Goal: Navigation & Orientation: Find specific page/section

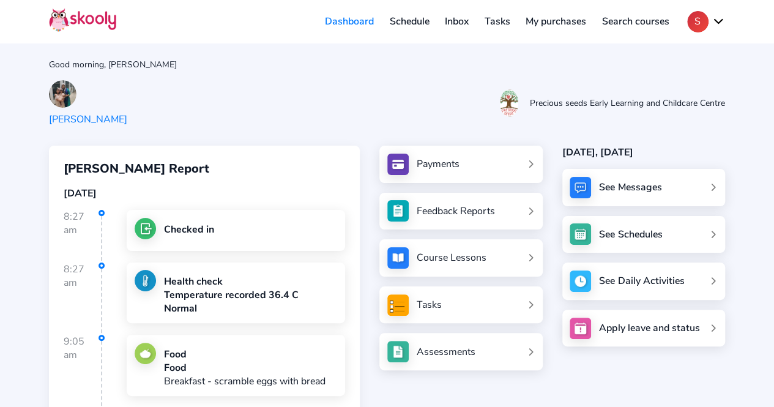
scroll to position [147, 0]
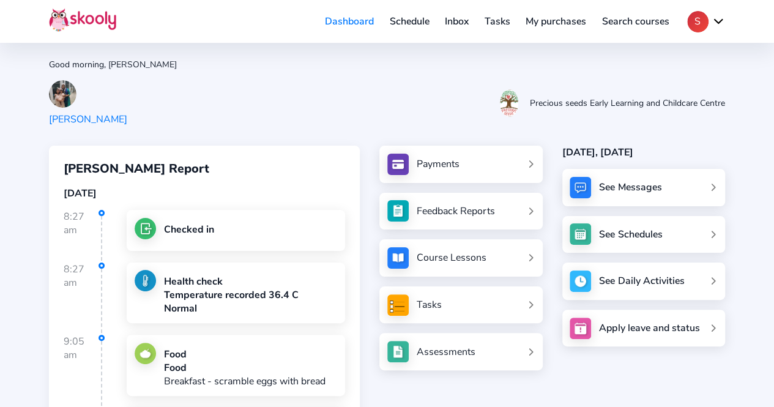
scroll to position [147, 0]
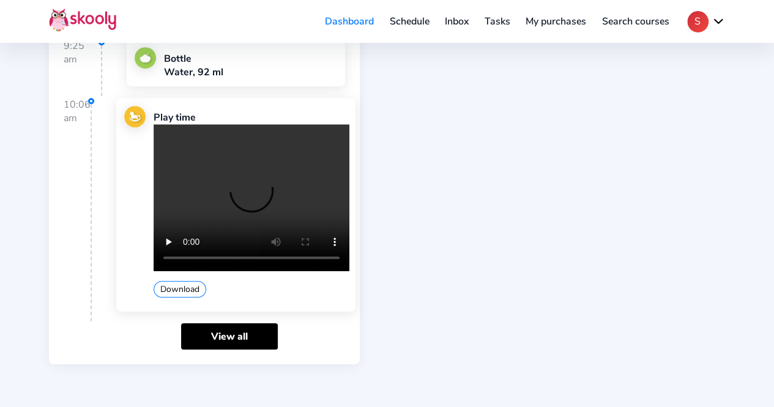
scroll to position [370, 0]
